Goal: Task Accomplishment & Management: Use online tool/utility

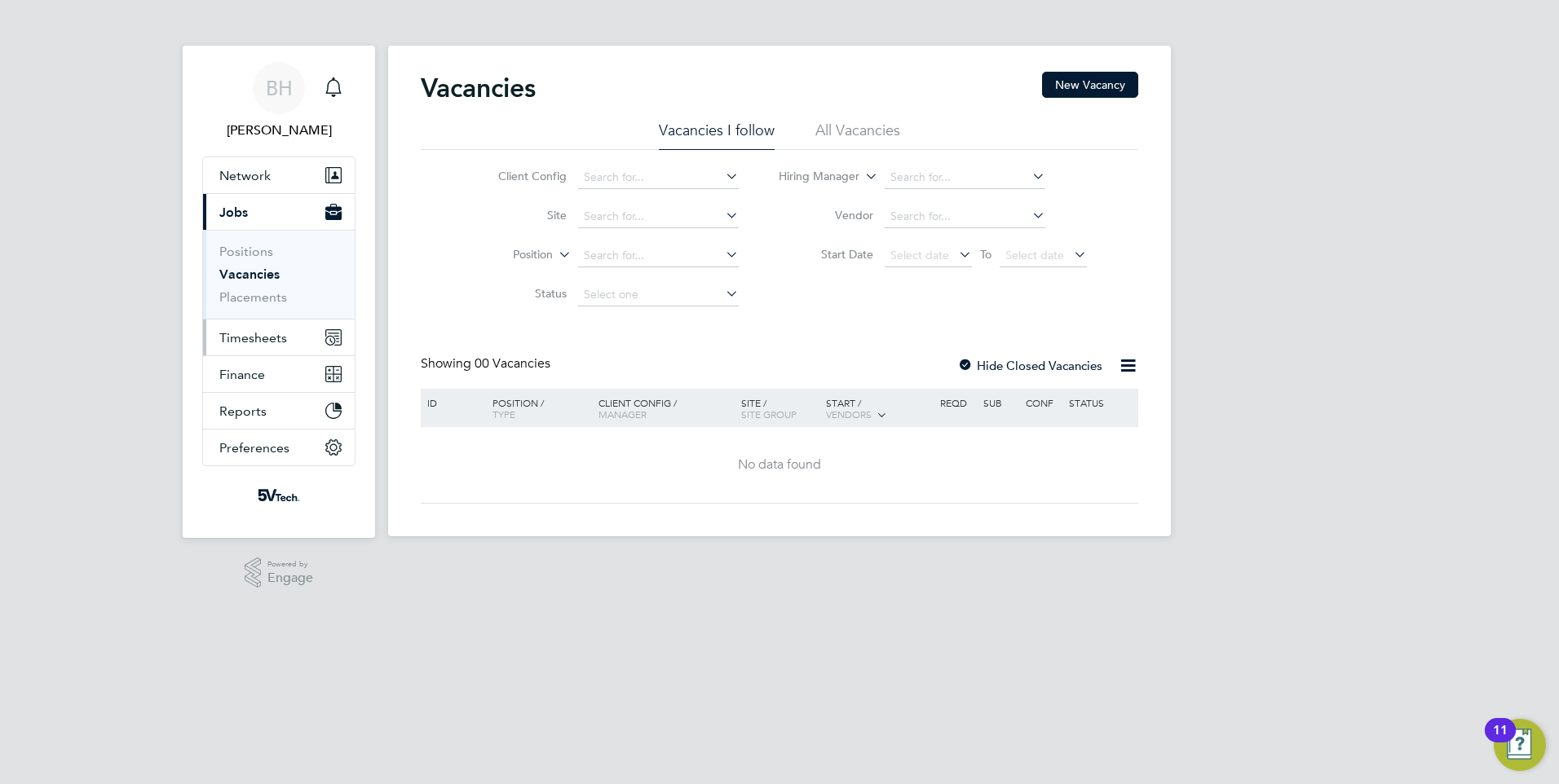
click at [221, 330] on span "Timesheets" at bounding box center [252, 338] width 67 height 16
click at [236, 348] on button "Timesheets" at bounding box center [279, 337] width 152 height 36
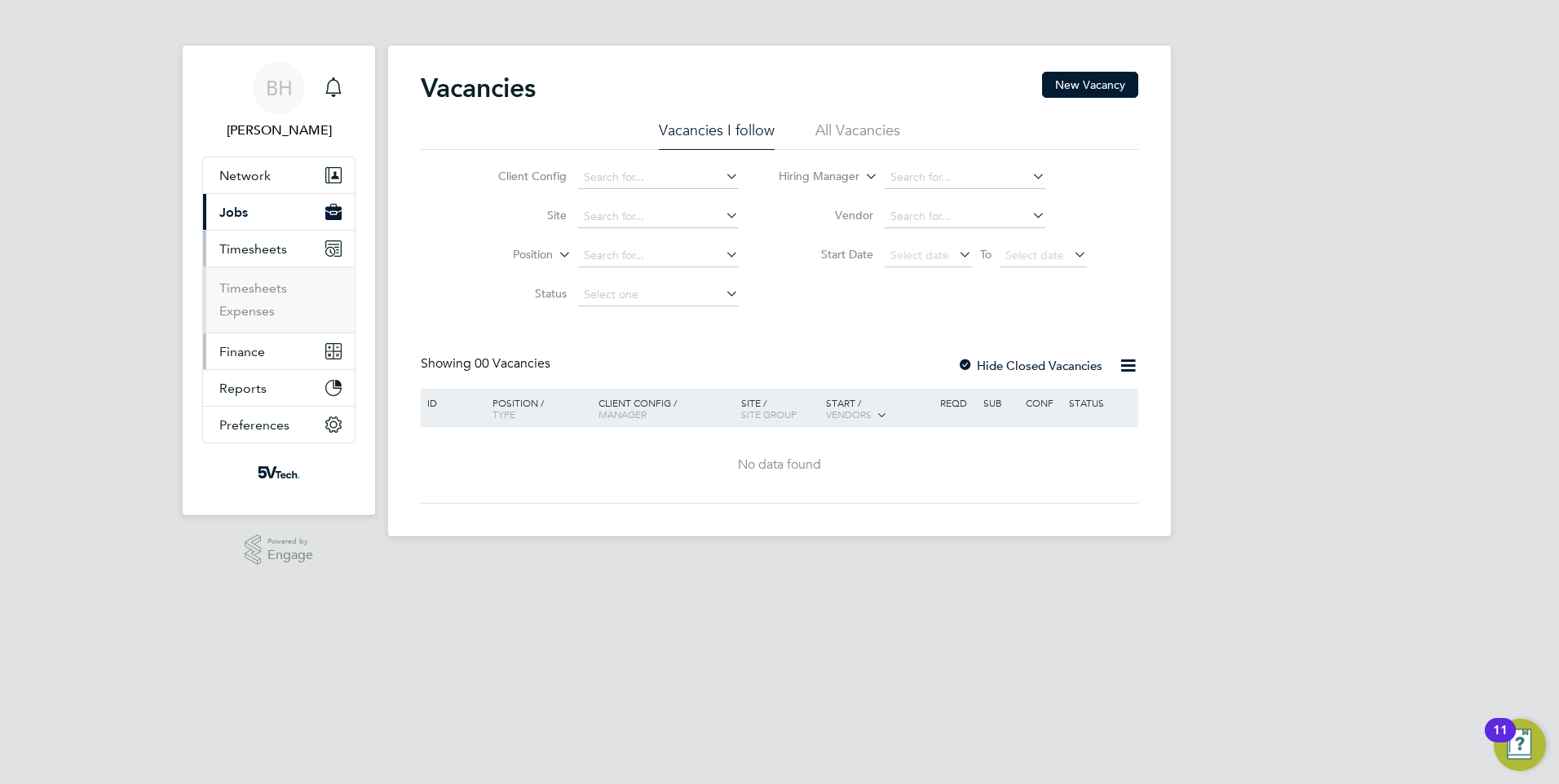
click at [244, 365] on button "Finance" at bounding box center [279, 351] width 152 height 36
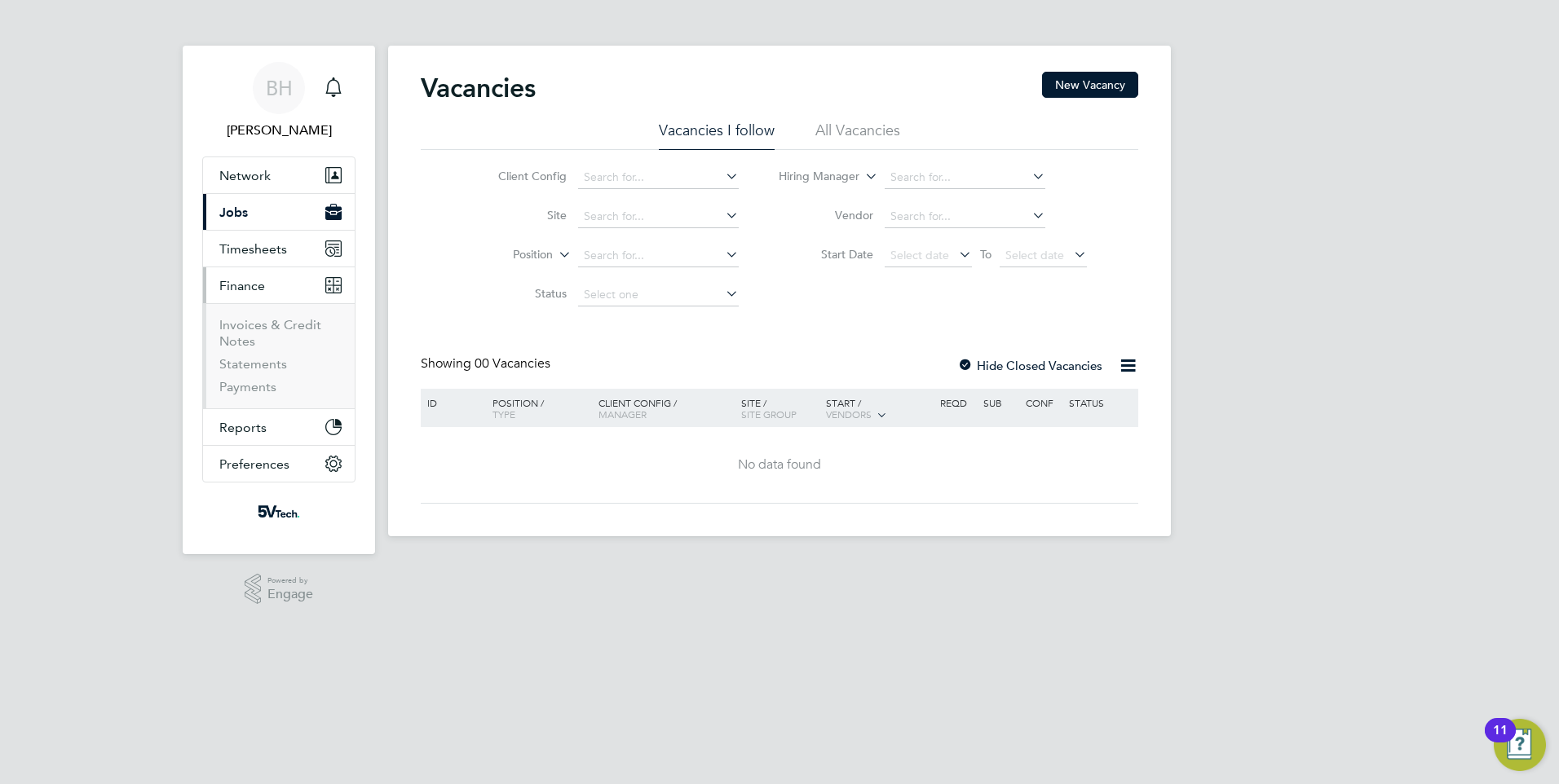
click at [252, 278] on span "Finance" at bounding box center [242, 285] width 46 height 16
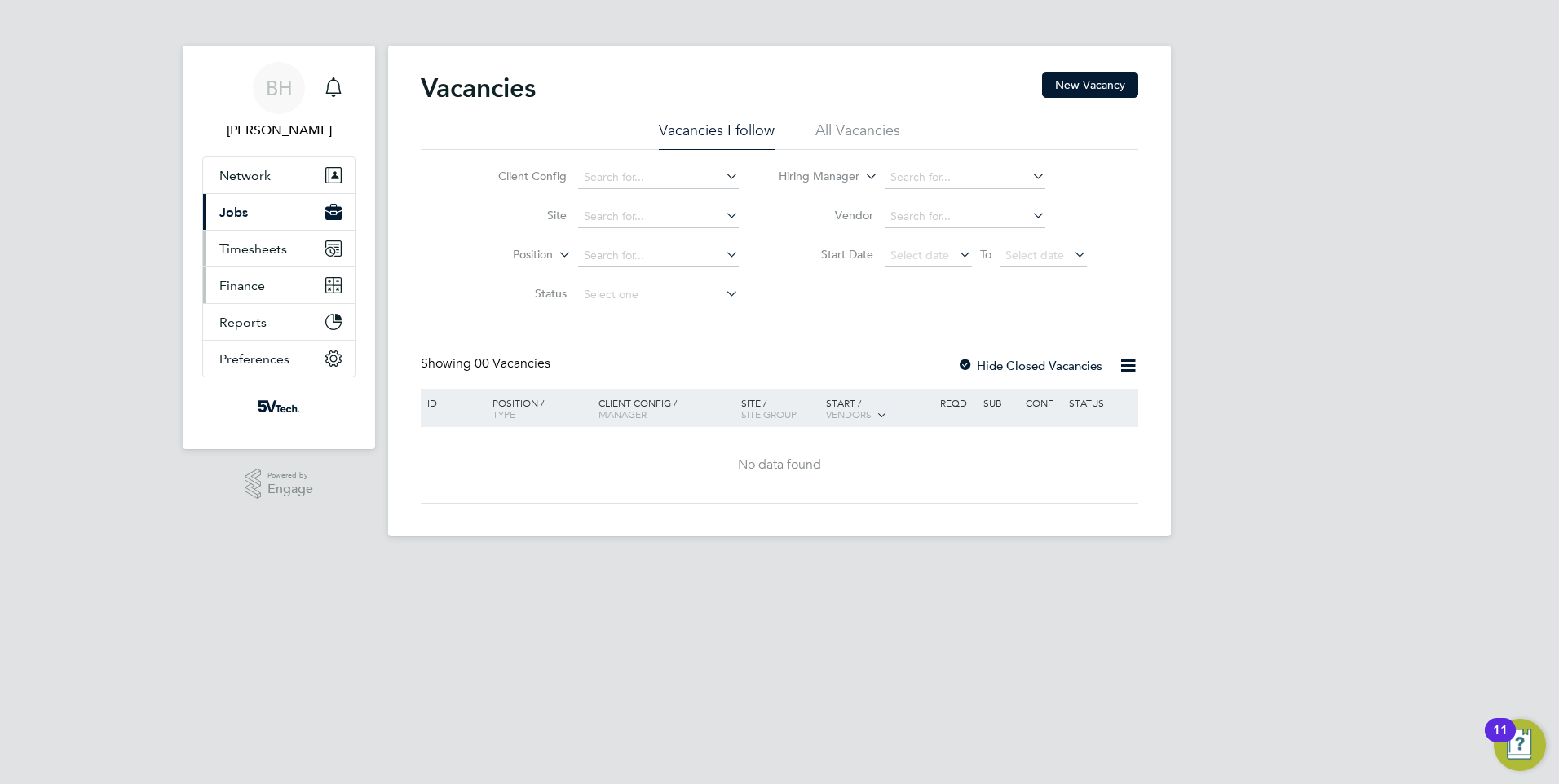
drag, startPoint x: 254, startPoint y: 258, endPoint x: 247, endPoint y: 285, distance: 27.9
click at [254, 262] on button "Timesheets" at bounding box center [279, 248] width 152 height 36
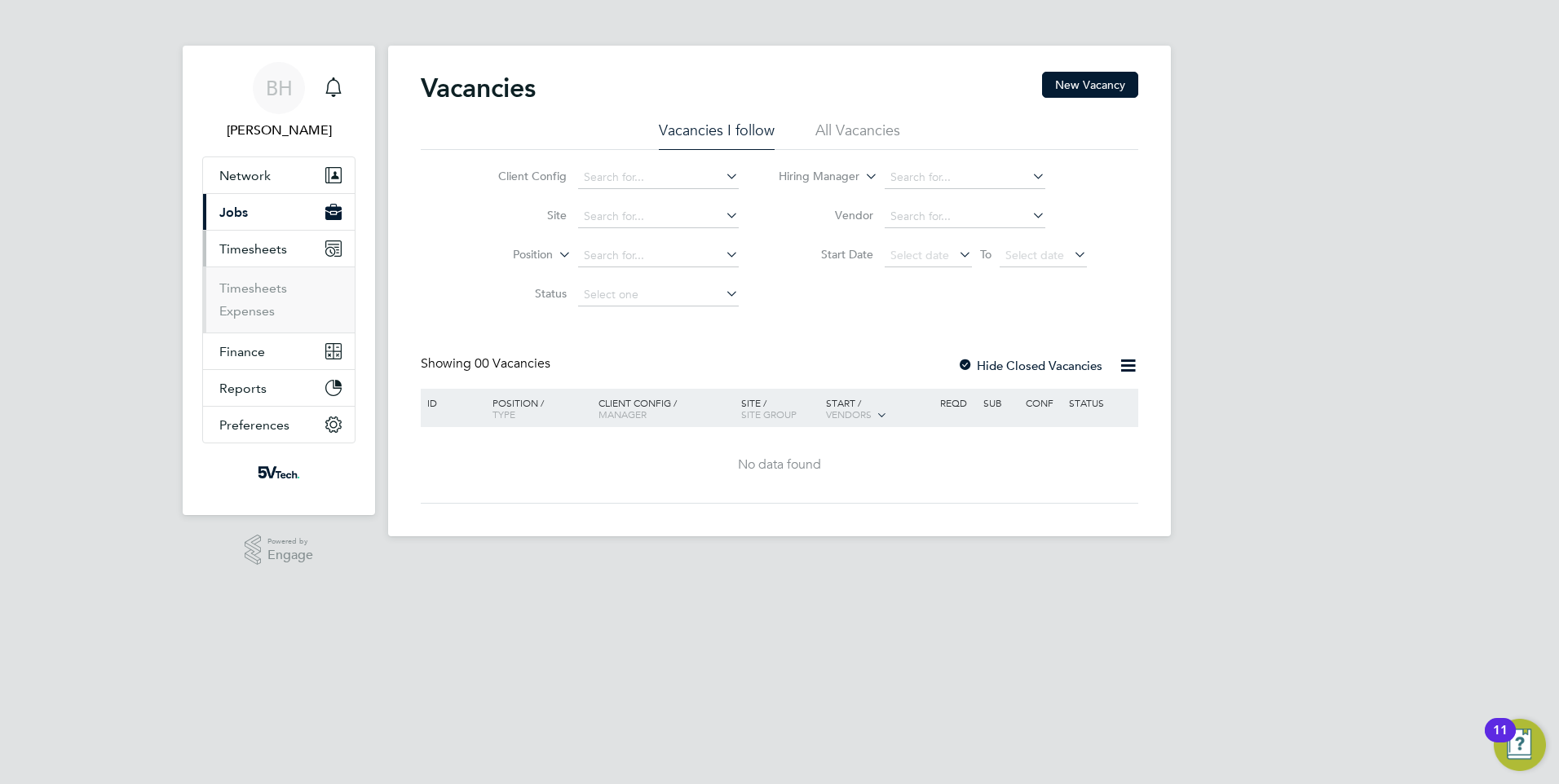
click at [251, 280] on ul "Timesheets Expenses" at bounding box center [279, 300] width 152 height 66
click at [260, 291] on link "Timesheets" at bounding box center [252, 288] width 67 height 16
